Goal: Transaction & Acquisition: Purchase product/service

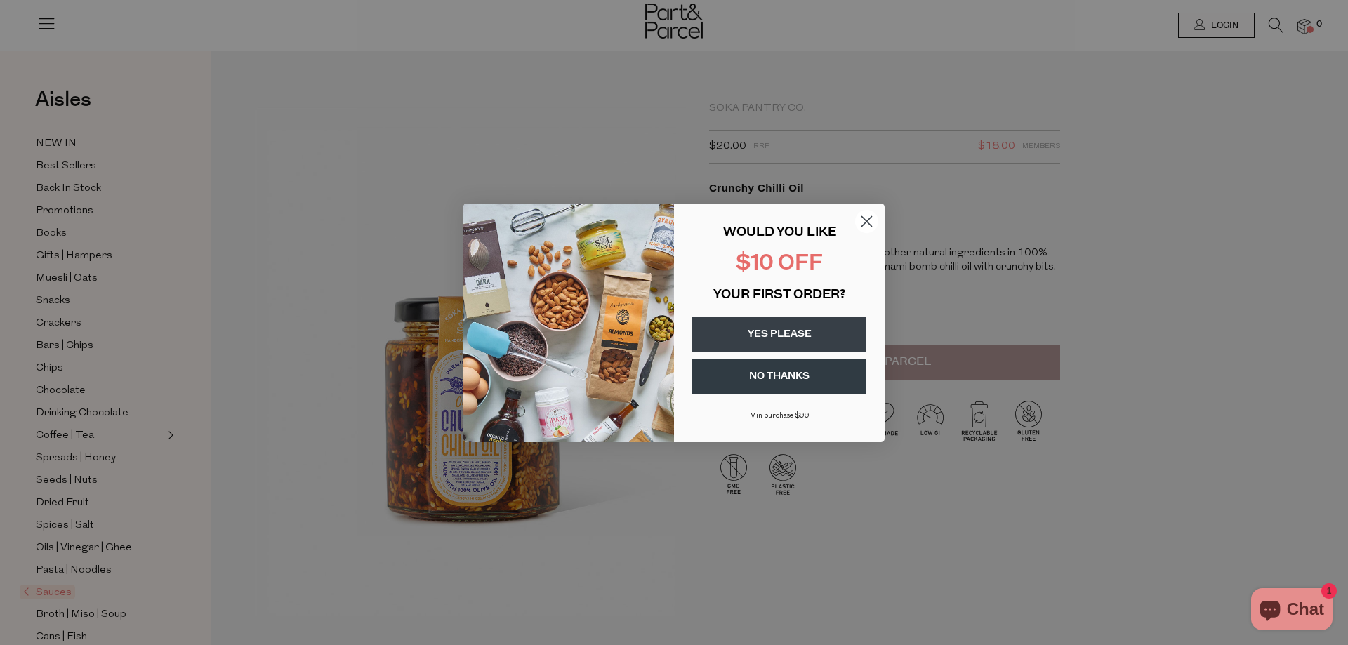
click at [807, 338] on button "YES PLEASE" at bounding box center [779, 334] width 174 height 35
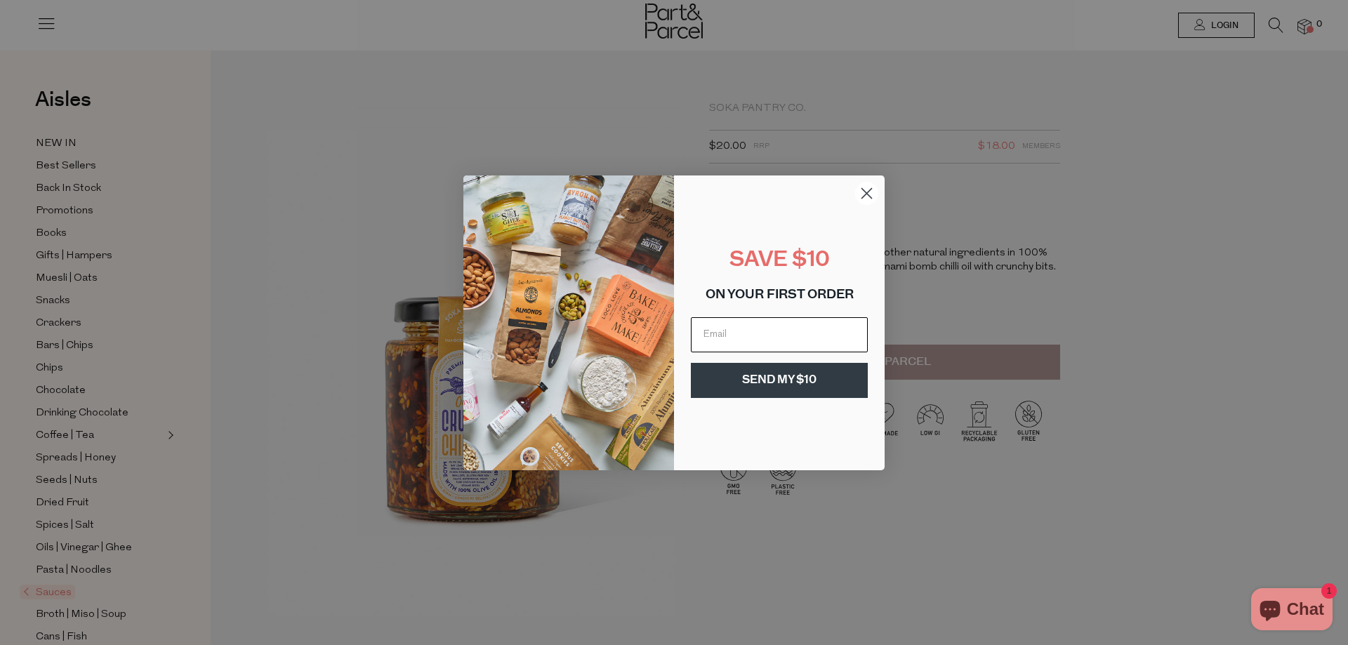
click at [785, 338] on input "Email" at bounding box center [779, 334] width 177 height 35
type input "lliebenberg492@gmail.com"
click at [781, 380] on button "SEND MY $10" at bounding box center [779, 380] width 177 height 35
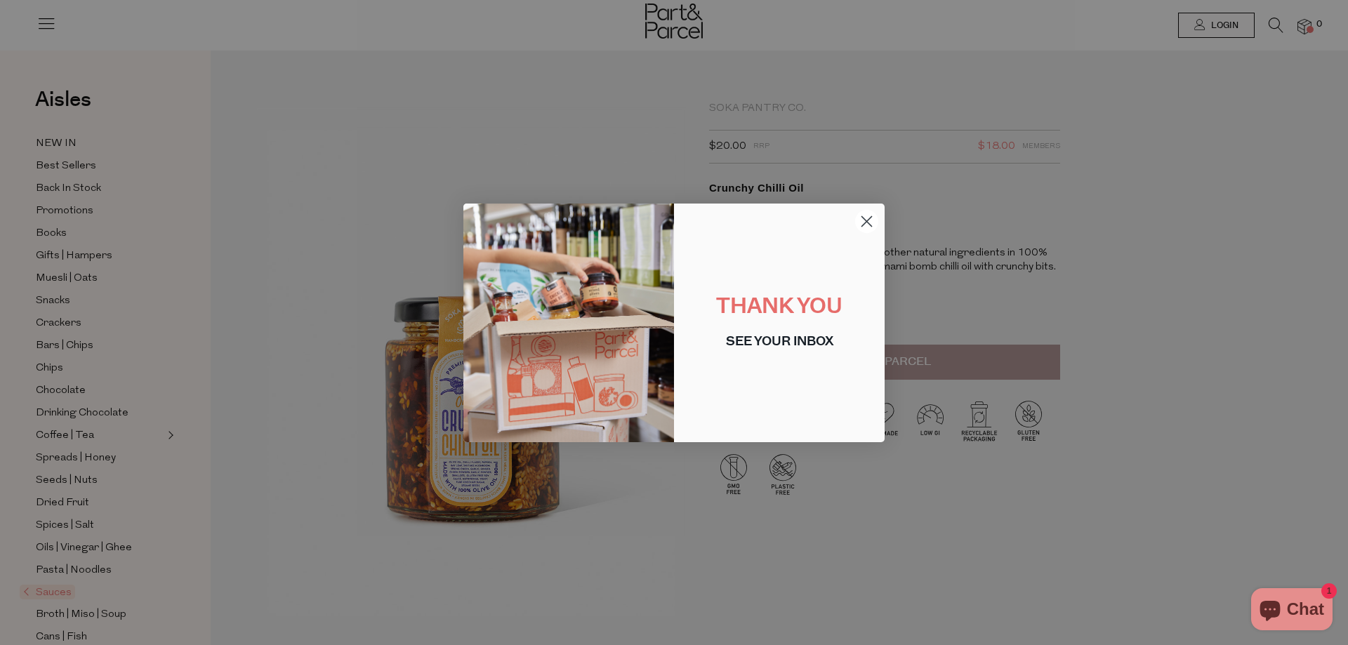
click at [865, 221] on circle "Close dialog" at bounding box center [866, 220] width 23 height 23
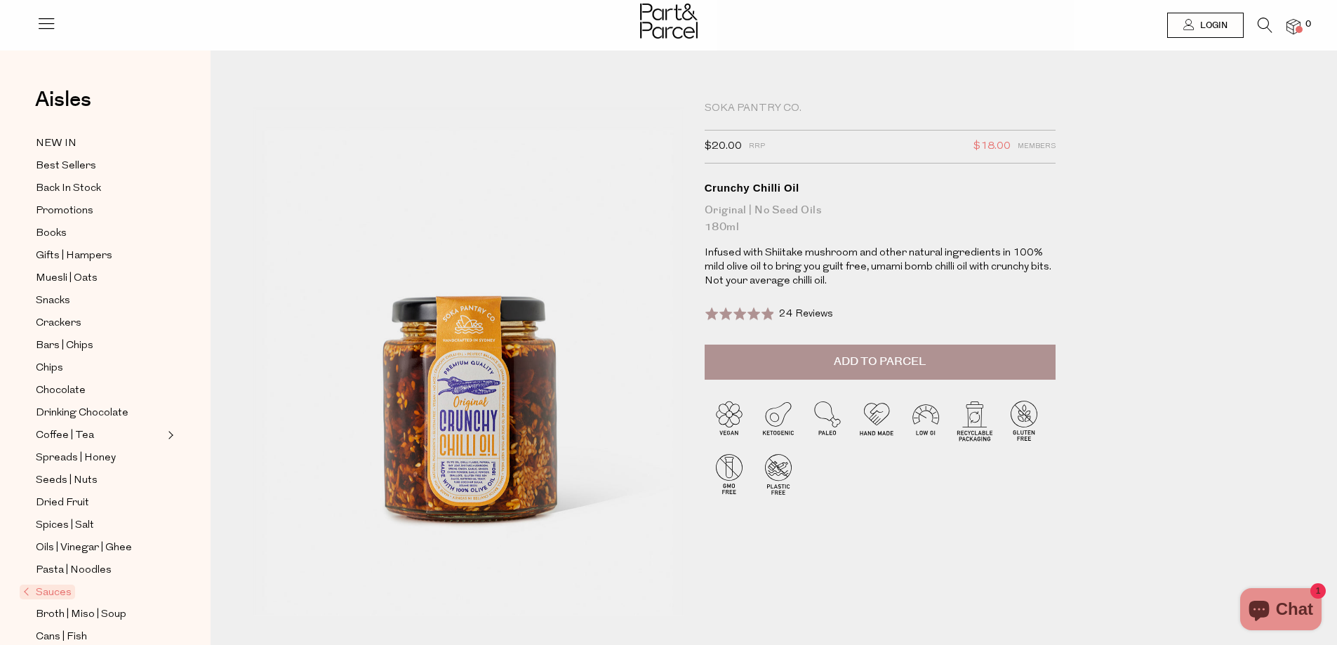
click at [1299, 25] on img at bounding box center [1294, 27] width 14 height 16
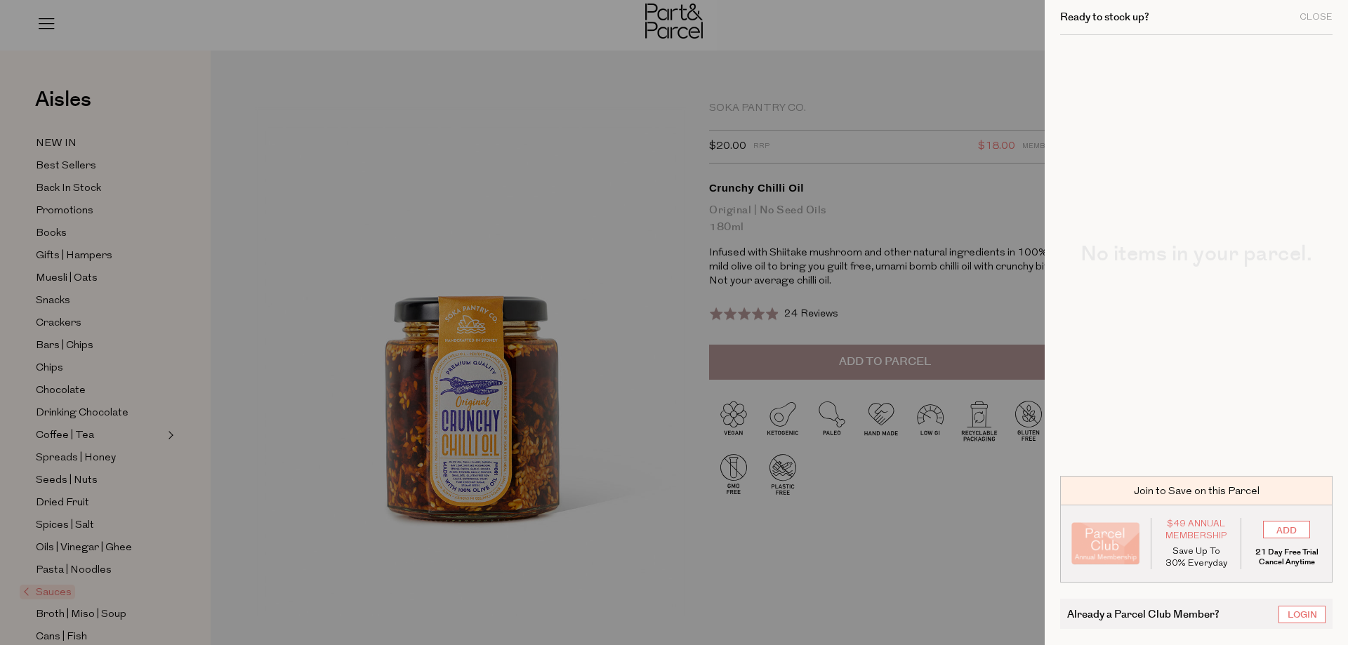
drag, startPoint x: 450, startPoint y: 211, endPoint x: 454, endPoint y: 201, distance: 10.7
click at [453, 211] on div at bounding box center [674, 322] width 1348 height 645
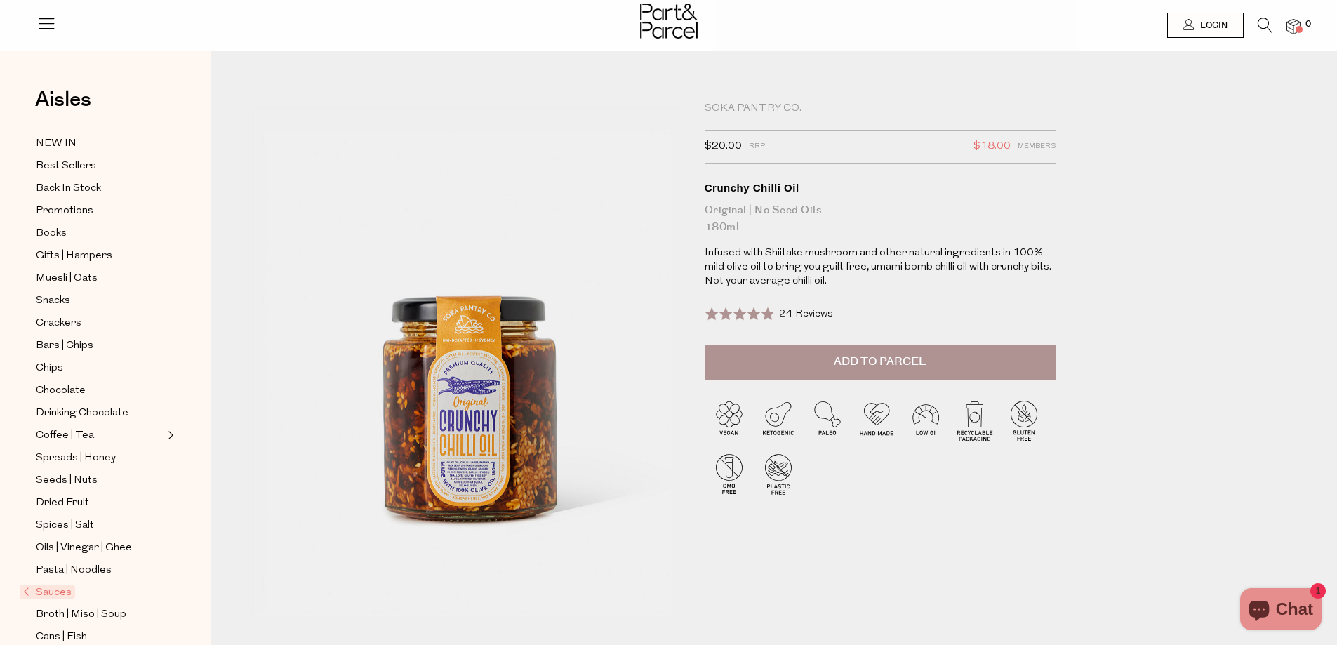
click at [1262, 616] on icon "Chat window" at bounding box center [1259, 611] width 20 height 20
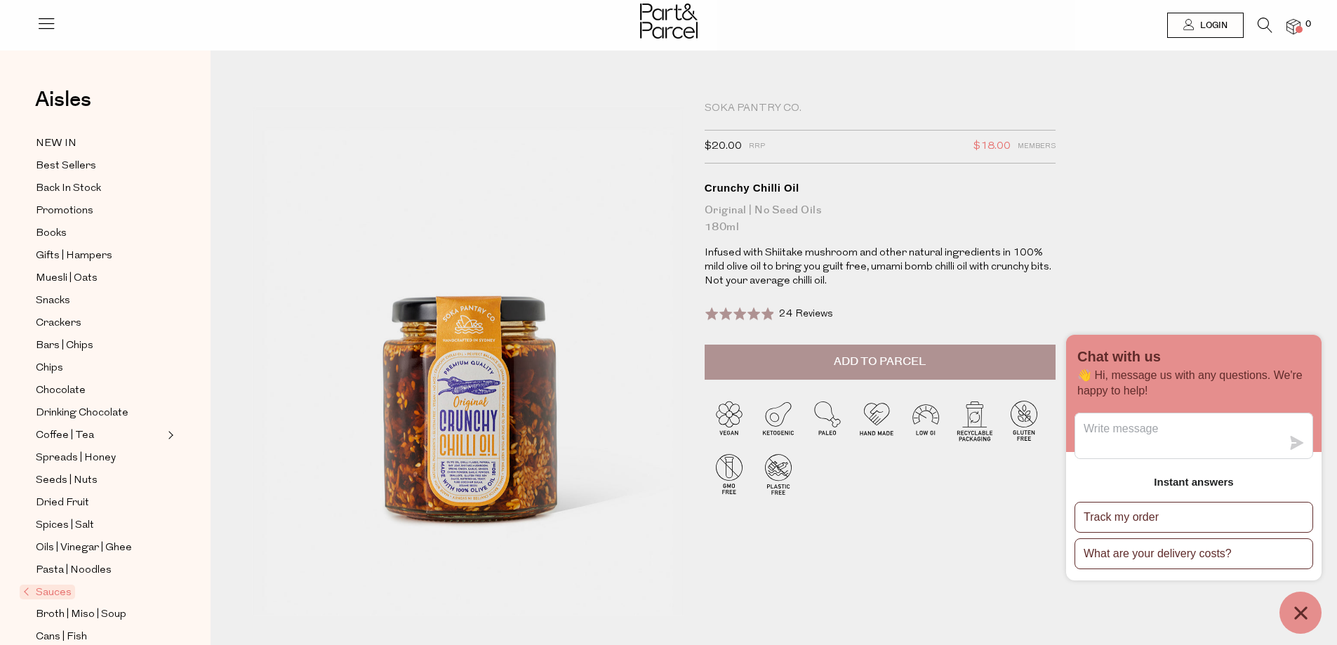
click at [1297, 29] on span at bounding box center [1299, 29] width 7 height 7
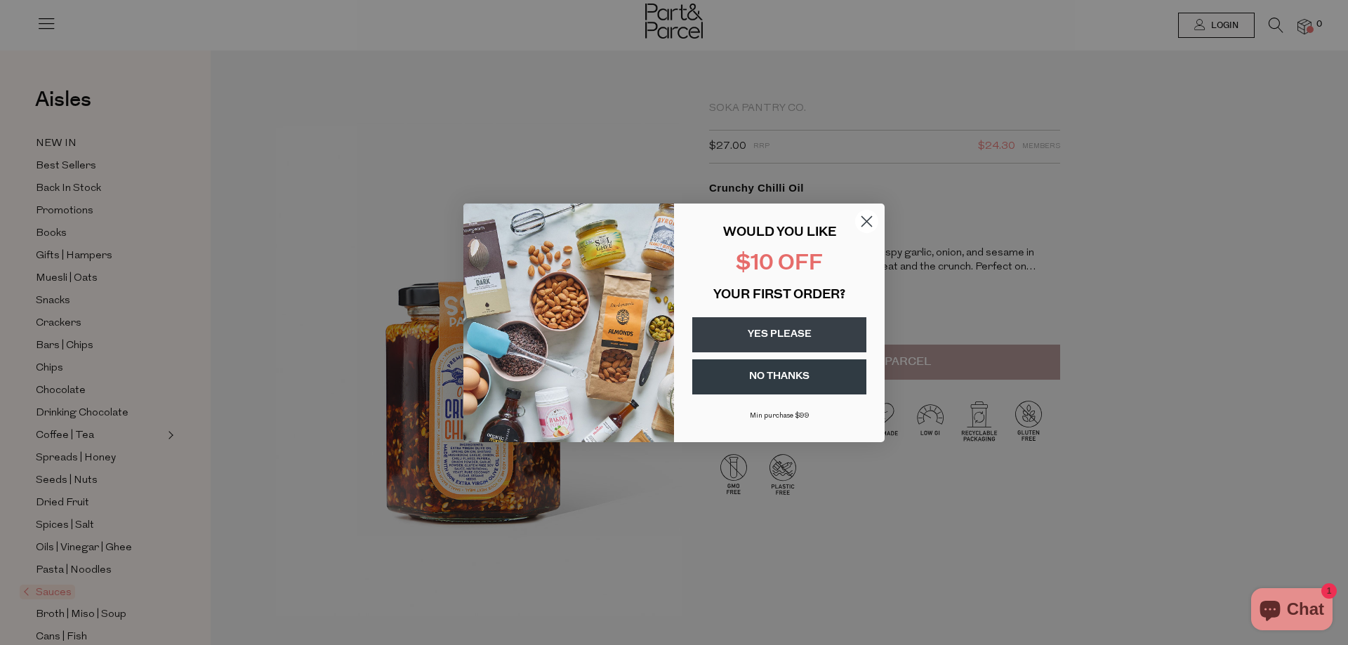
click at [867, 220] on circle "Close dialog" at bounding box center [866, 220] width 23 height 23
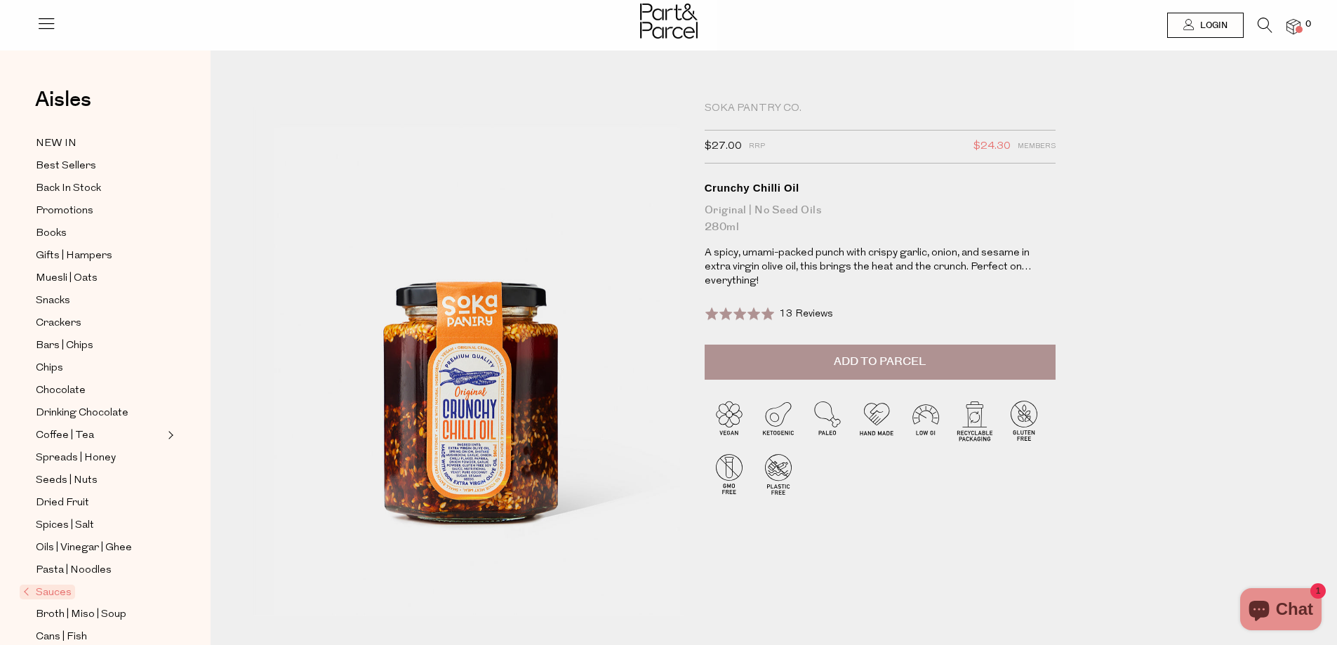
click at [1296, 25] on img at bounding box center [1294, 27] width 14 height 16
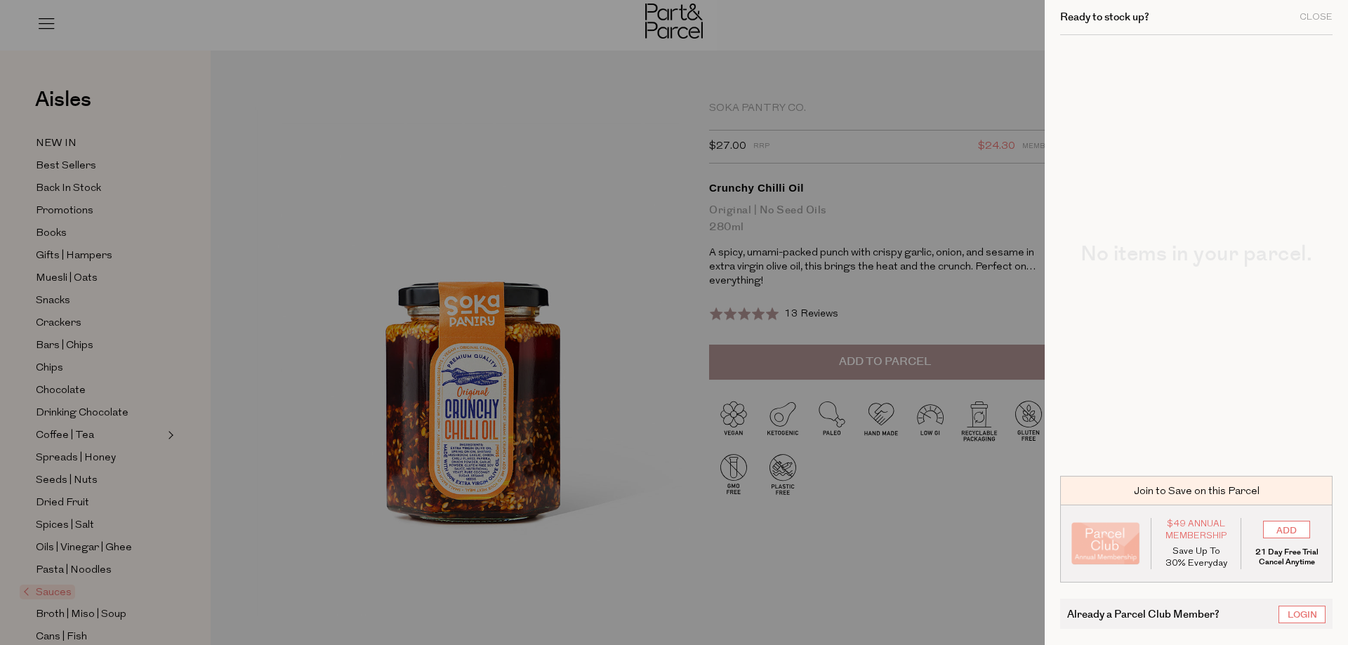
click at [418, 107] on div at bounding box center [674, 322] width 1348 height 645
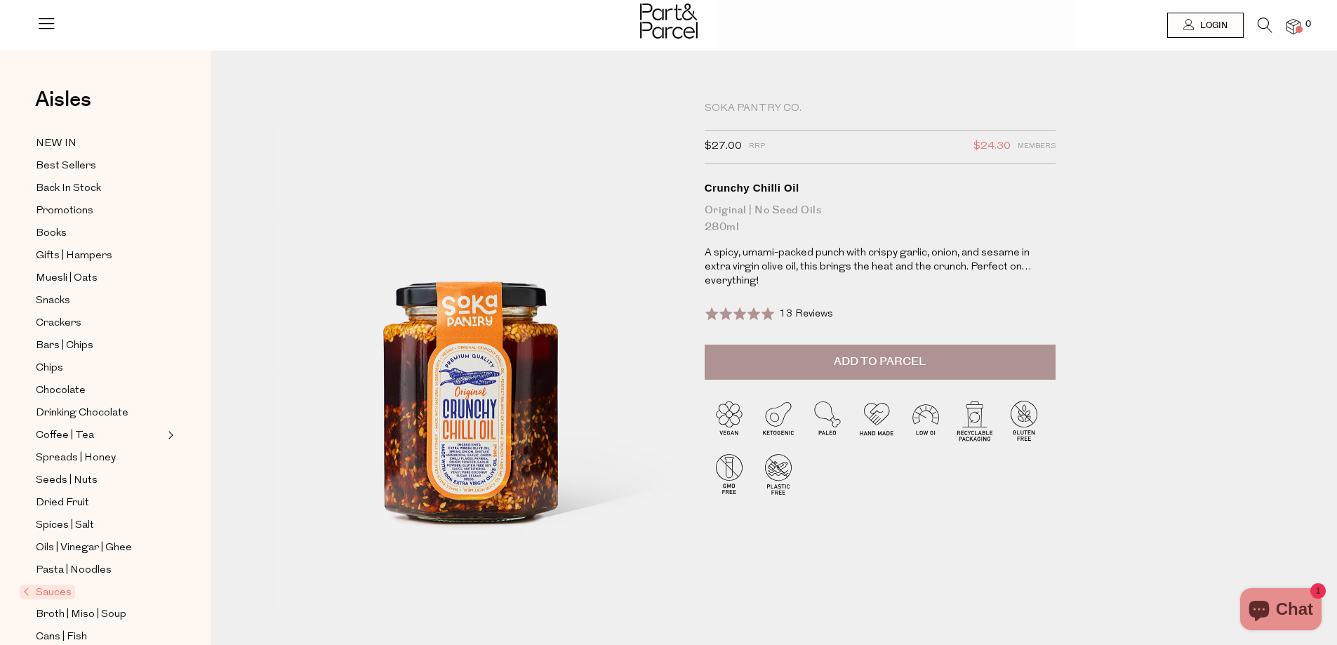
click at [861, 345] on button "Add to Parcel" at bounding box center [880, 362] width 351 height 35
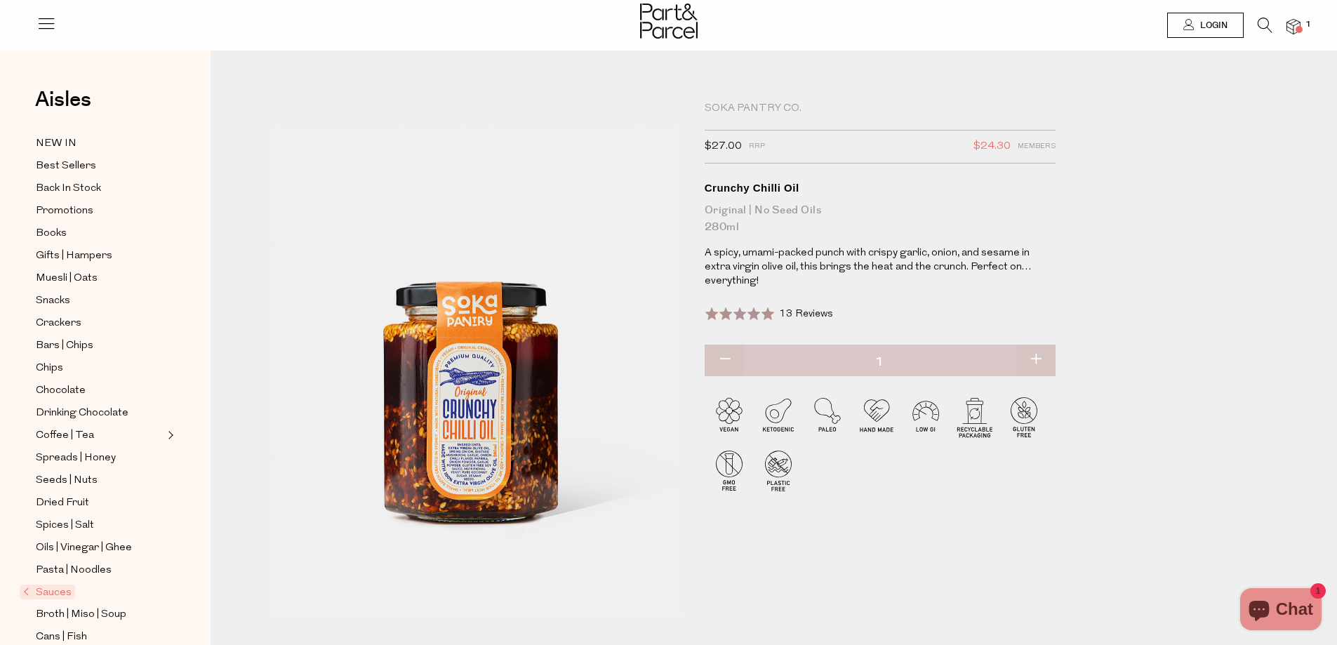
click at [1296, 22] on img at bounding box center [1294, 27] width 14 height 16
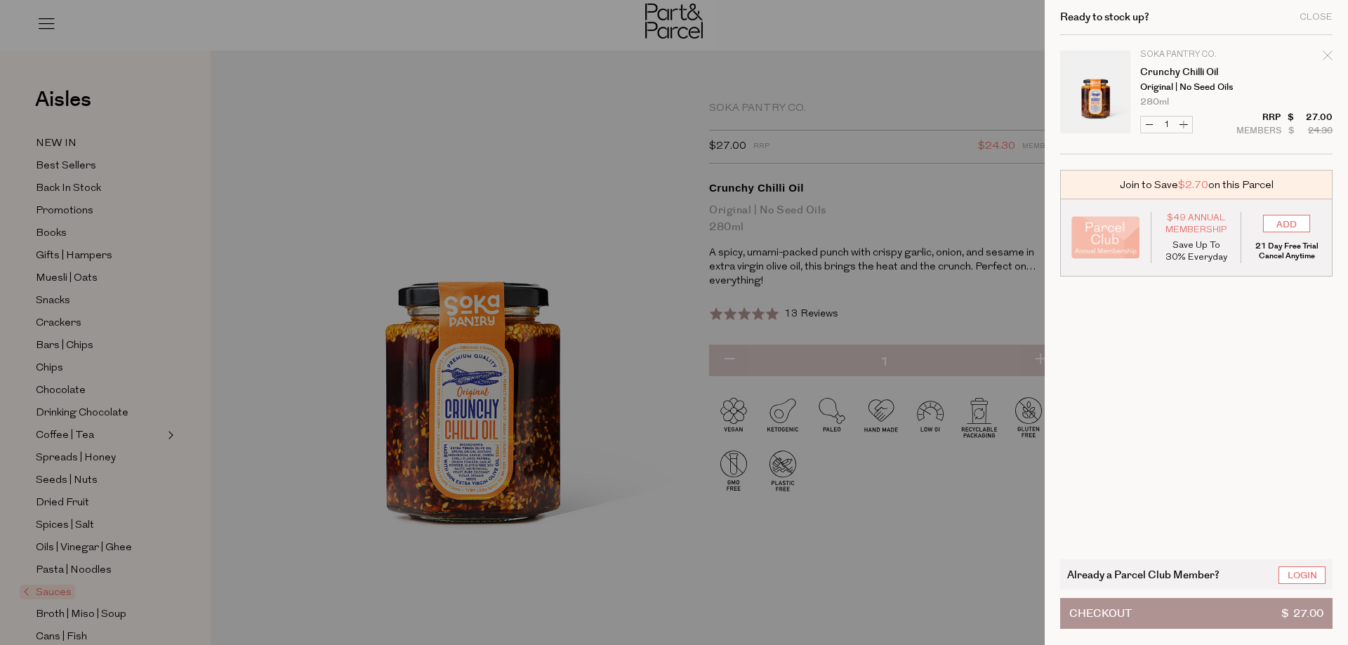
click at [1200, 618] on button "Checkout $ 27.00" at bounding box center [1196, 613] width 272 height 31
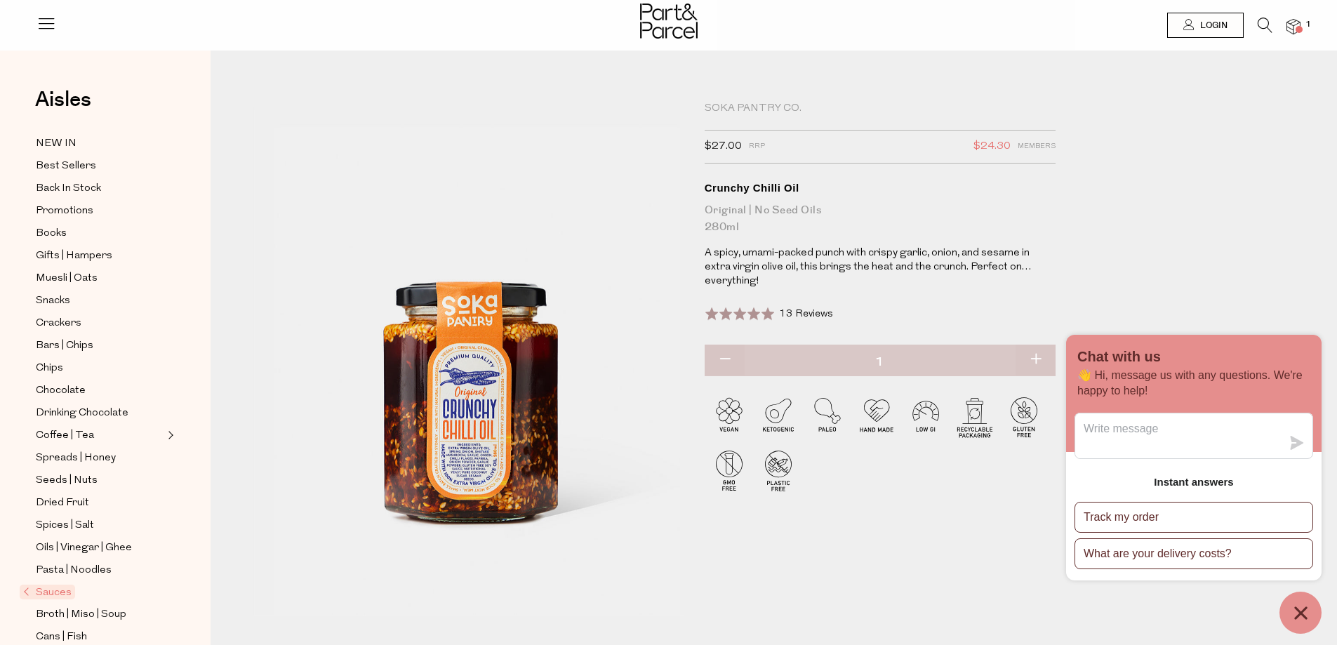
click at [1297, 105] on div "Soka Pantry Co. $27.00 RRP $24.30 Members Available: In Stock Crunchy Chilli Oi…" at bounding box center [784, 381] width 1085 height 576
click at [1299, 614] on icon "Chat window" at bounding box center [1300, 613] width 13 height 13
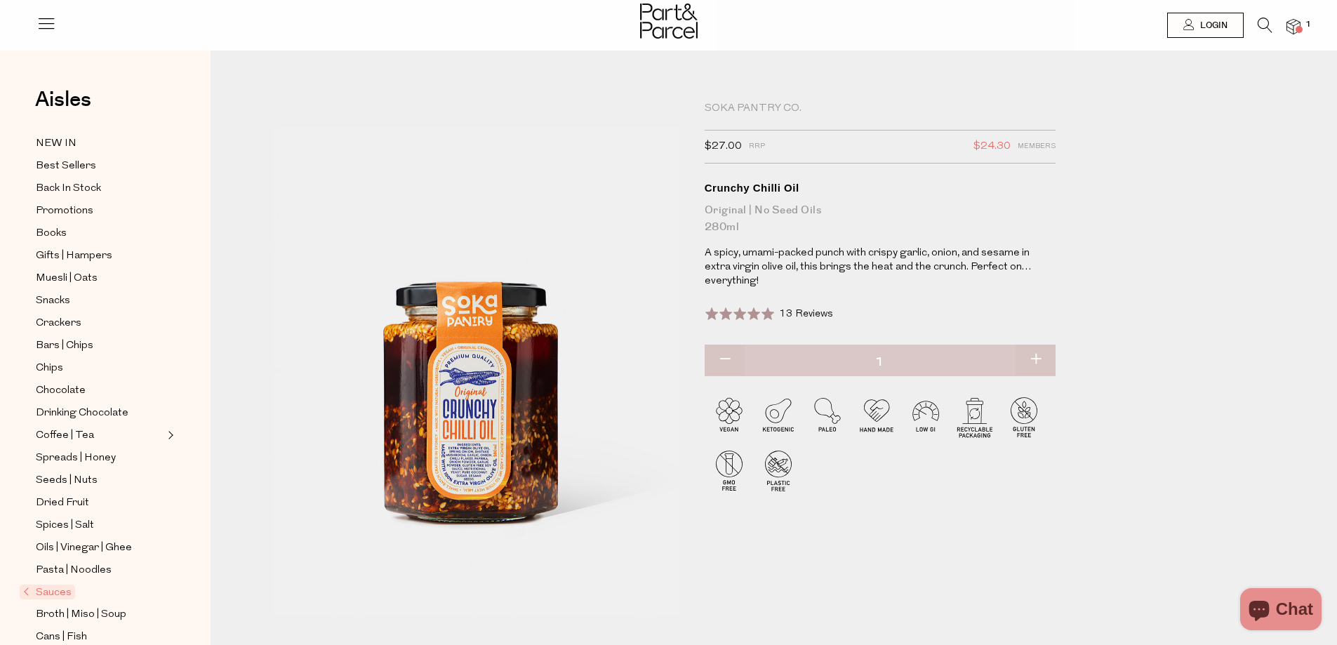
click at [1301, 20] on div at bounding box center [668, 23] width 1337 height 46
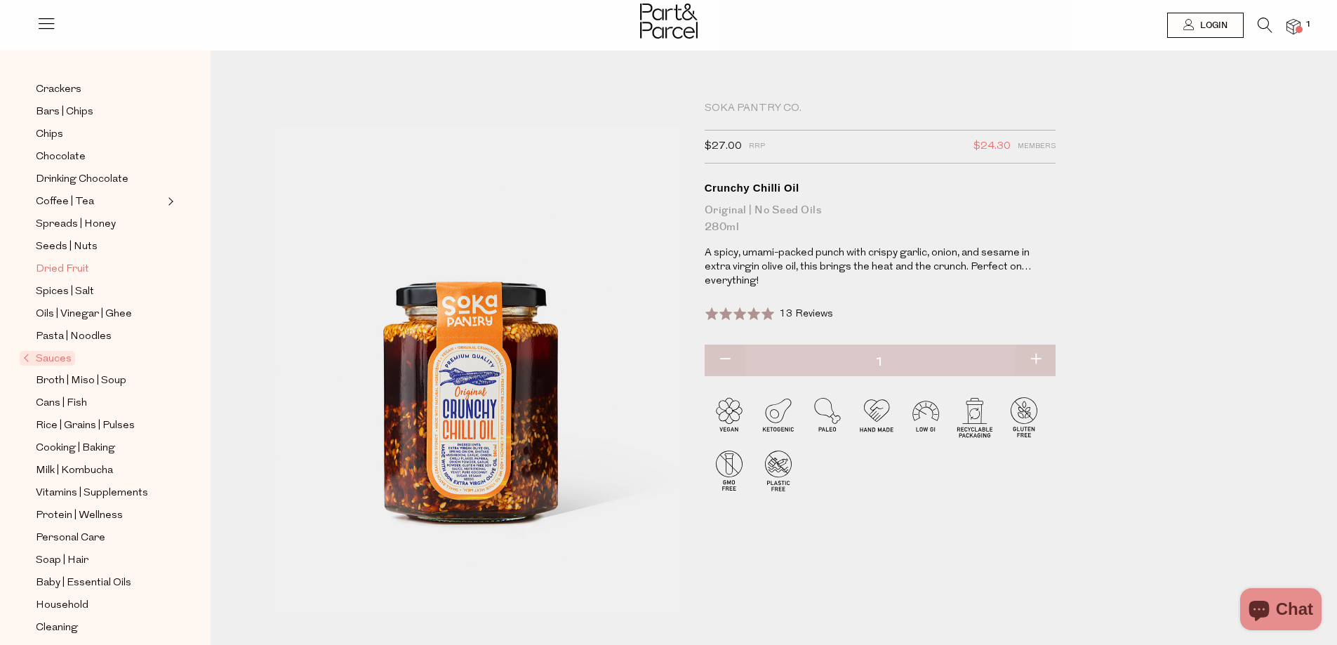
scroll to position [247, 0]
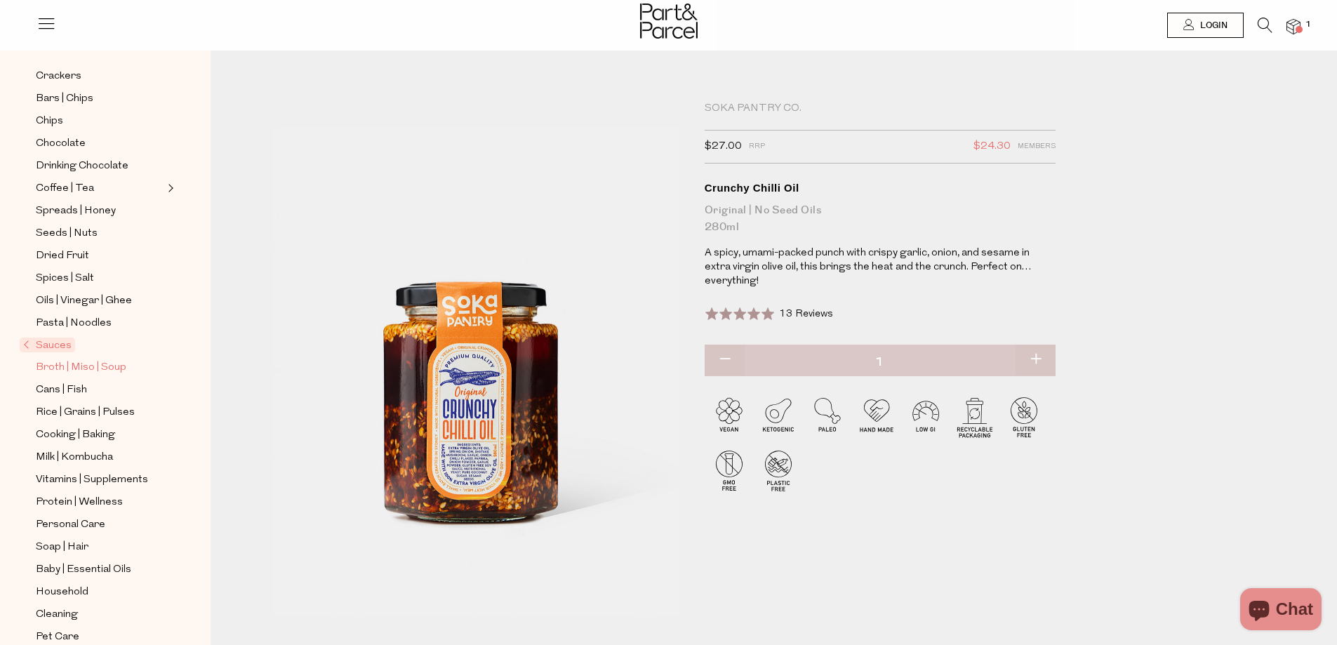
click at [51, 359] on span "Broth | Miso | Soup" at bounding box center [81, 367] width 91 height 17
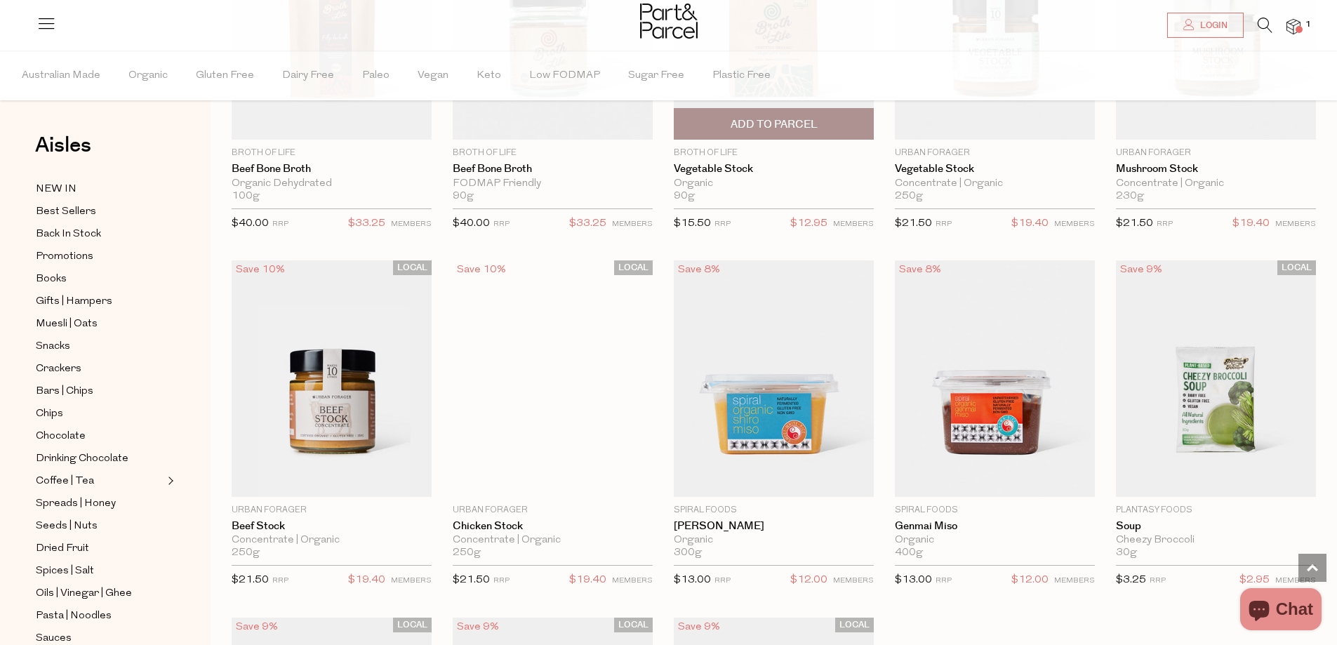
scroll to position [1755, 0]
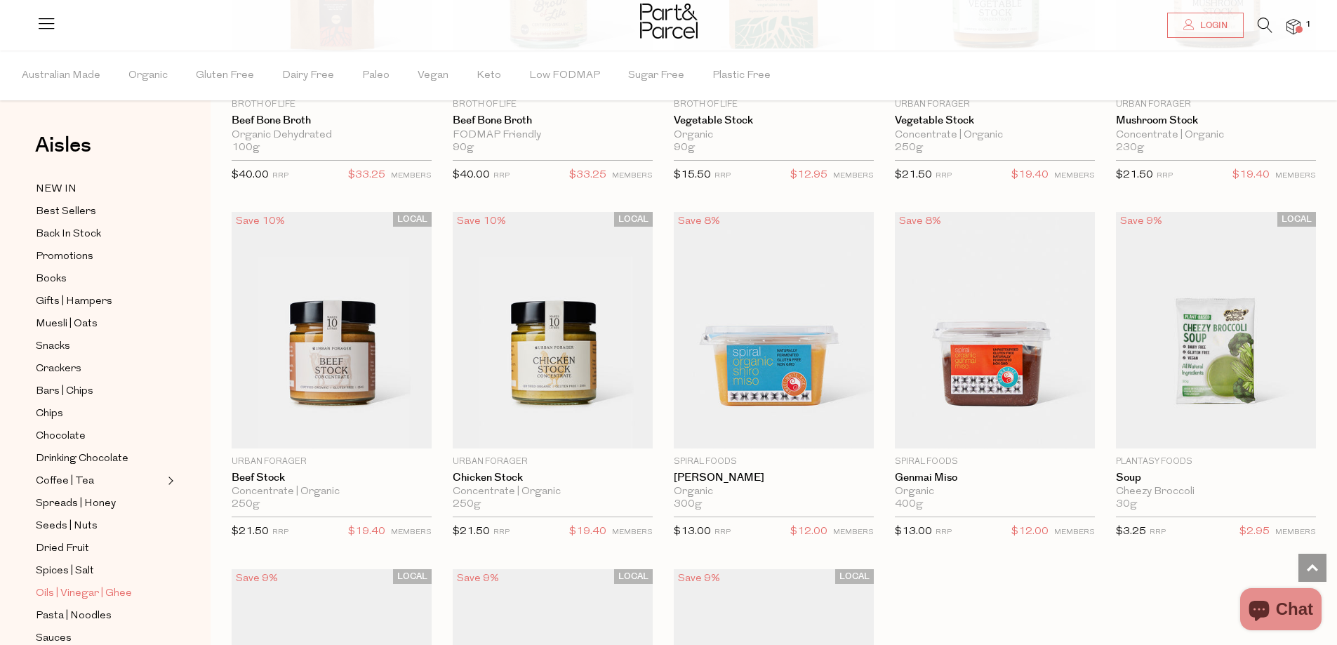
click at [84, 585] on span "Oils | Vinegar | Ghee" at bounding box center [84, 593] width 96 height 17
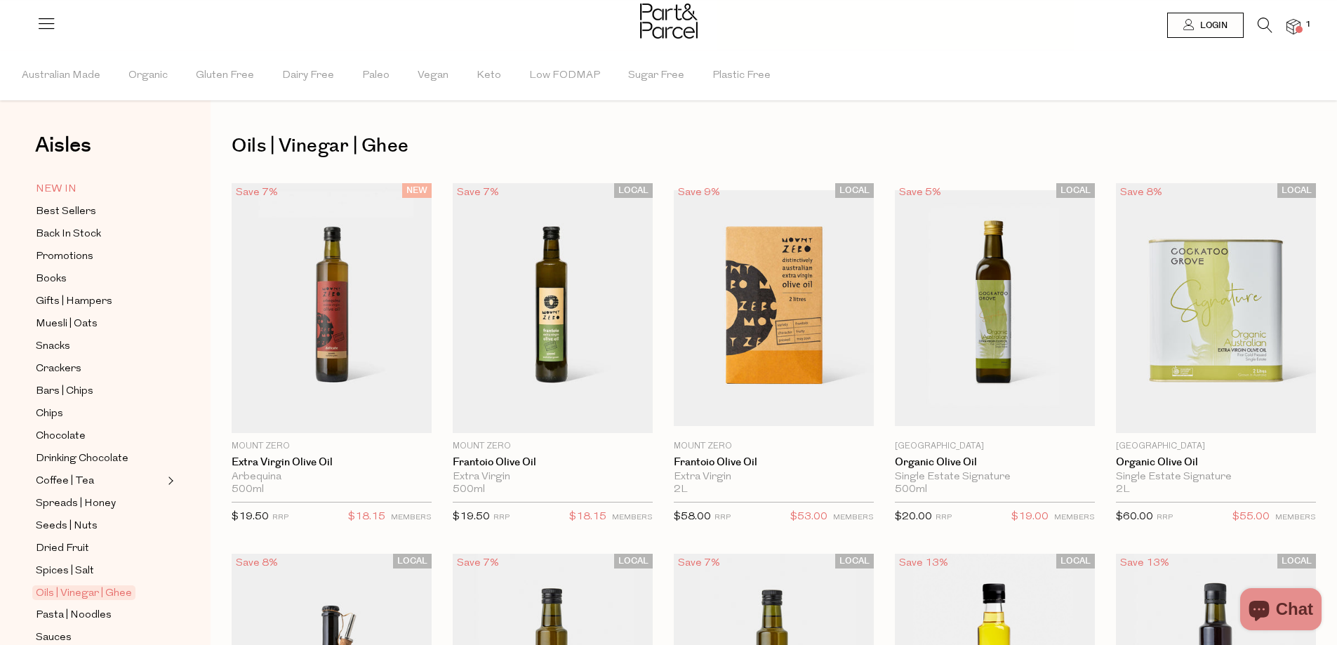
click at [62, 194] on span "NEW IN" at bounding box center [56, 189] width 41 height 17
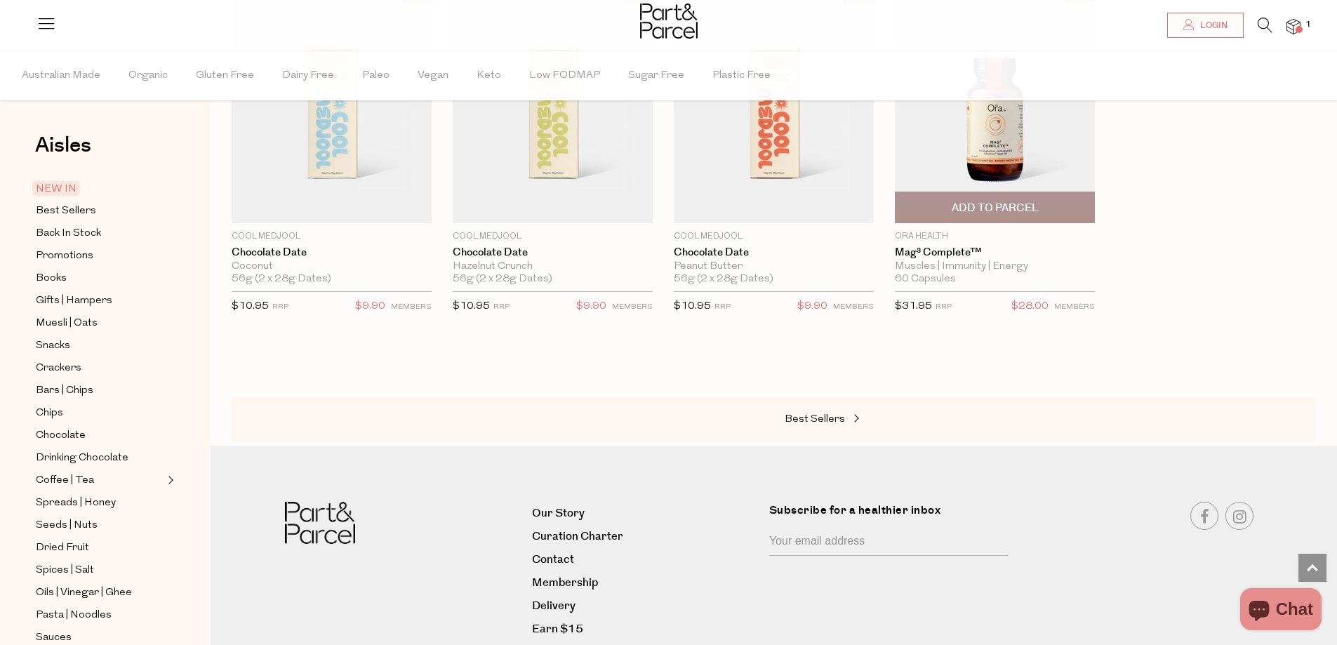
scroll to position [979, 0]
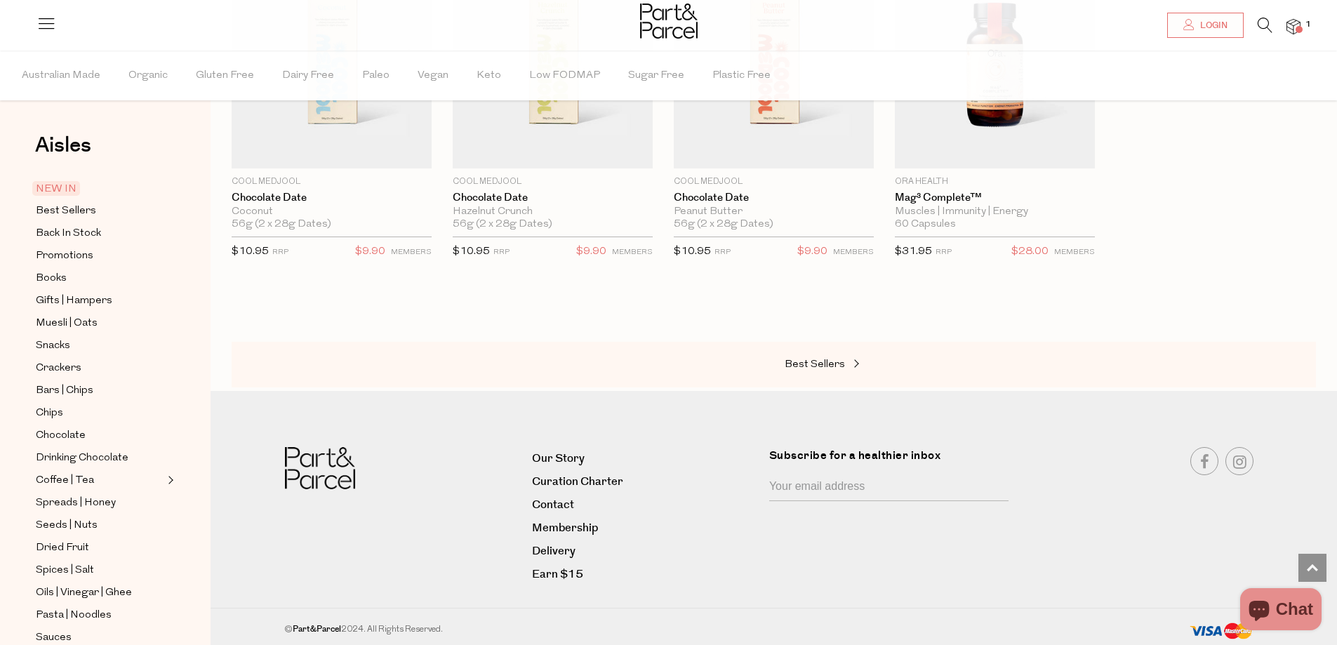
click at [1297, 23] on img at bounding box center [1294, 27] width 14 height 16
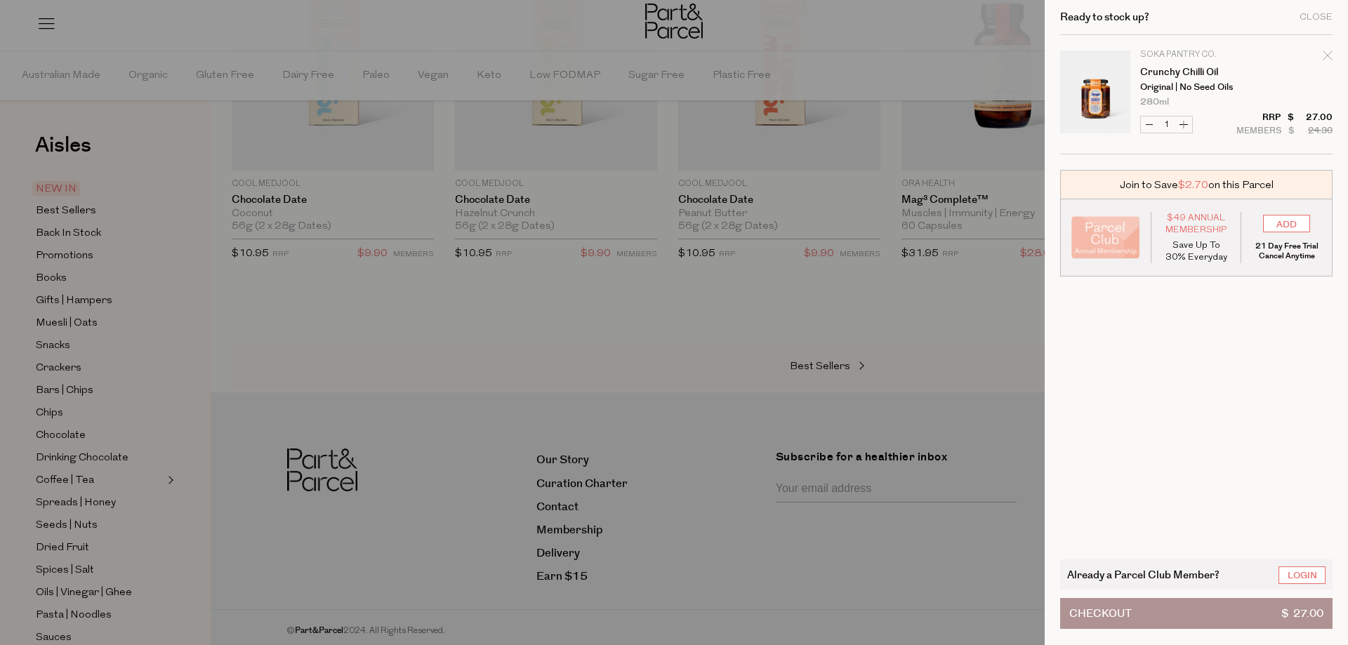
click at [1296, 611] on span "$ 27.00" at bounding box center [1302, 613] width 42 height 29
